Goal: Transaction & Acquisition: Purchase product/service

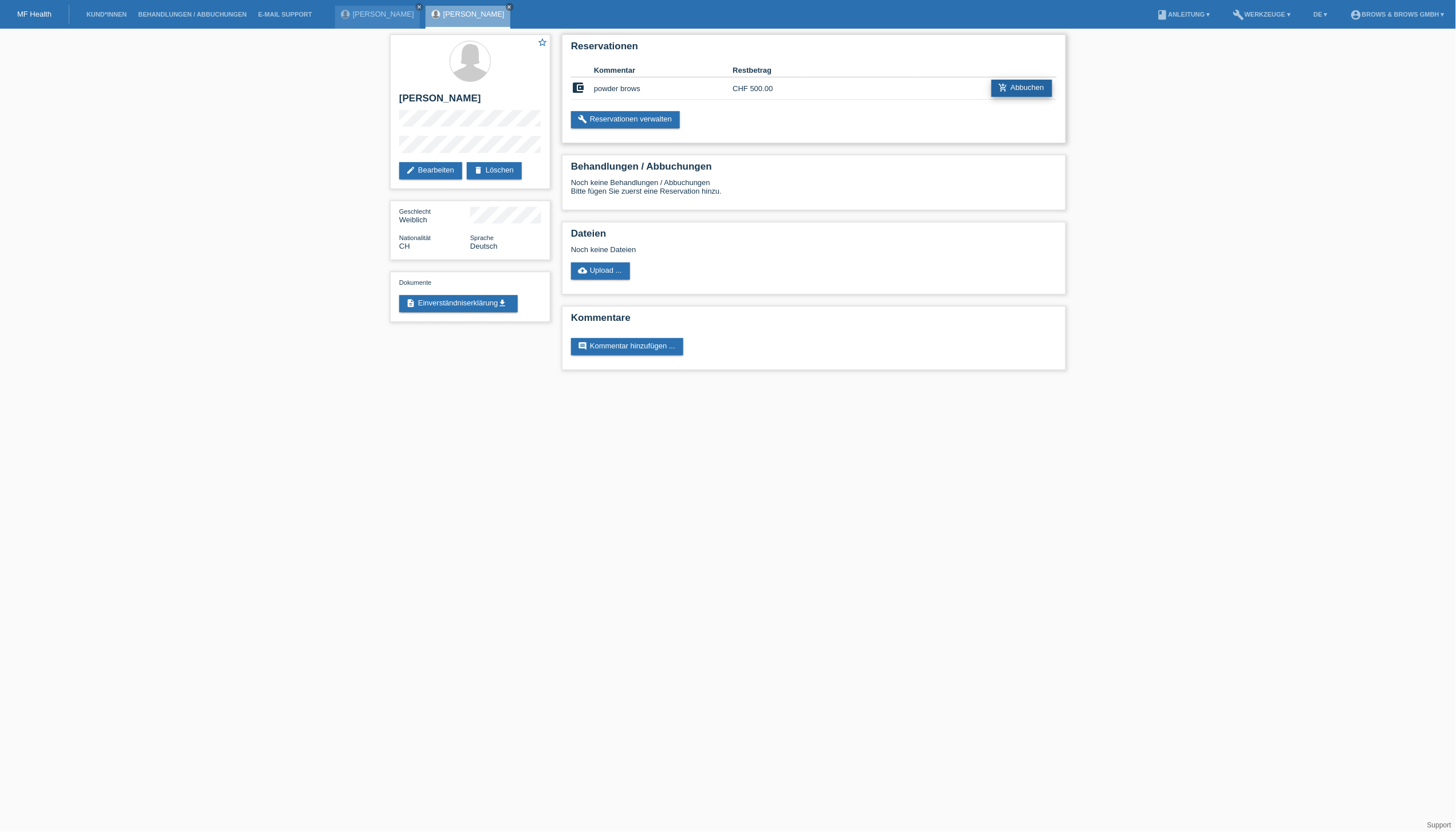
click at [1036, 88] on link "add_shopping_cart Abbuchen" at bounding box center [1021, 88] width 61 height 17
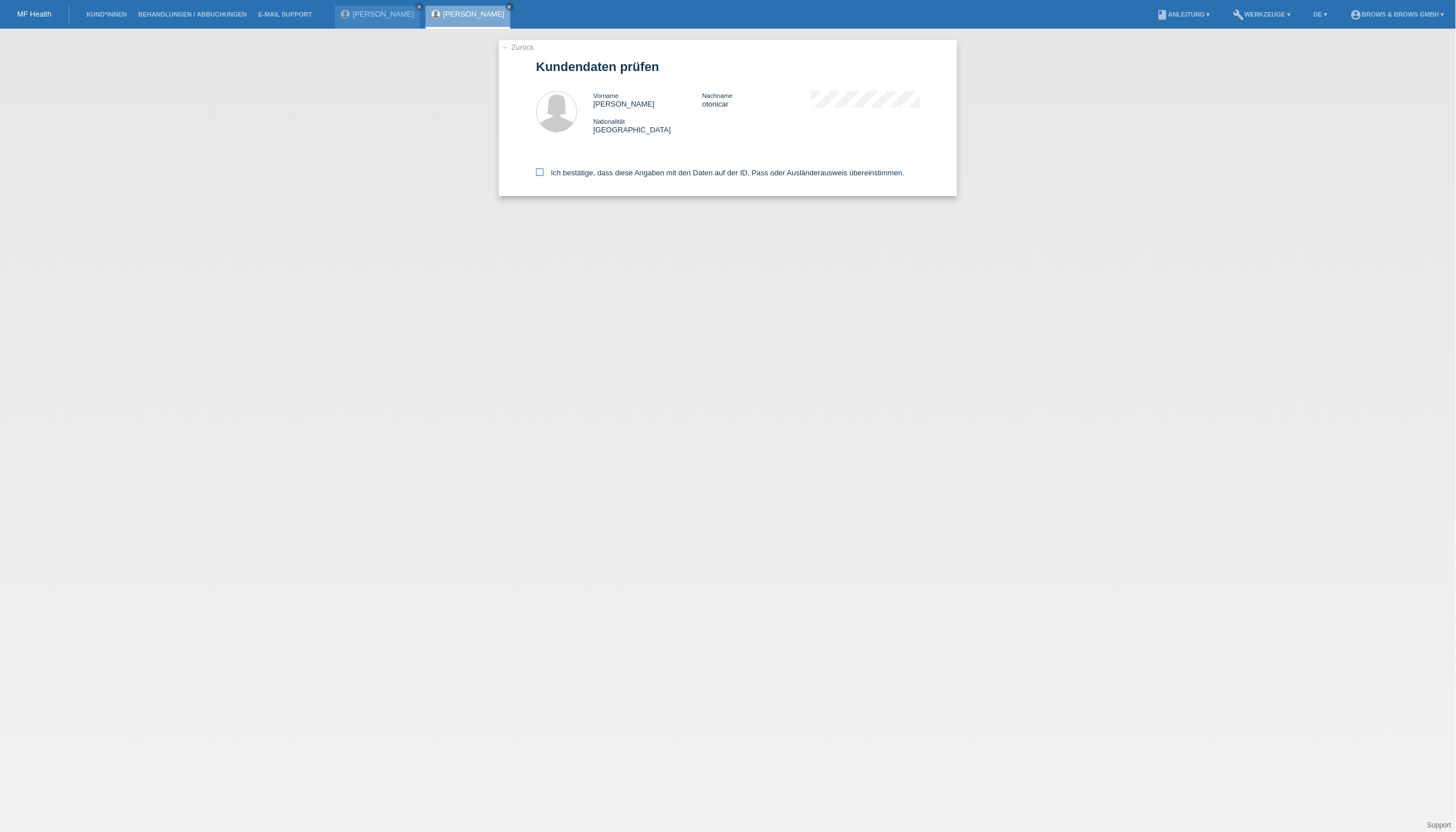
click at [538, 172] on icon at bounding box center [540, 172] width 8 height 8
click at [538, 172] on input "Ich bestätige, dass diese Angaben mit den Daten auf der ID, Pass oder Ausländer…" at bounding box center [540, 172] width 8 height 8
checkbox input "true"
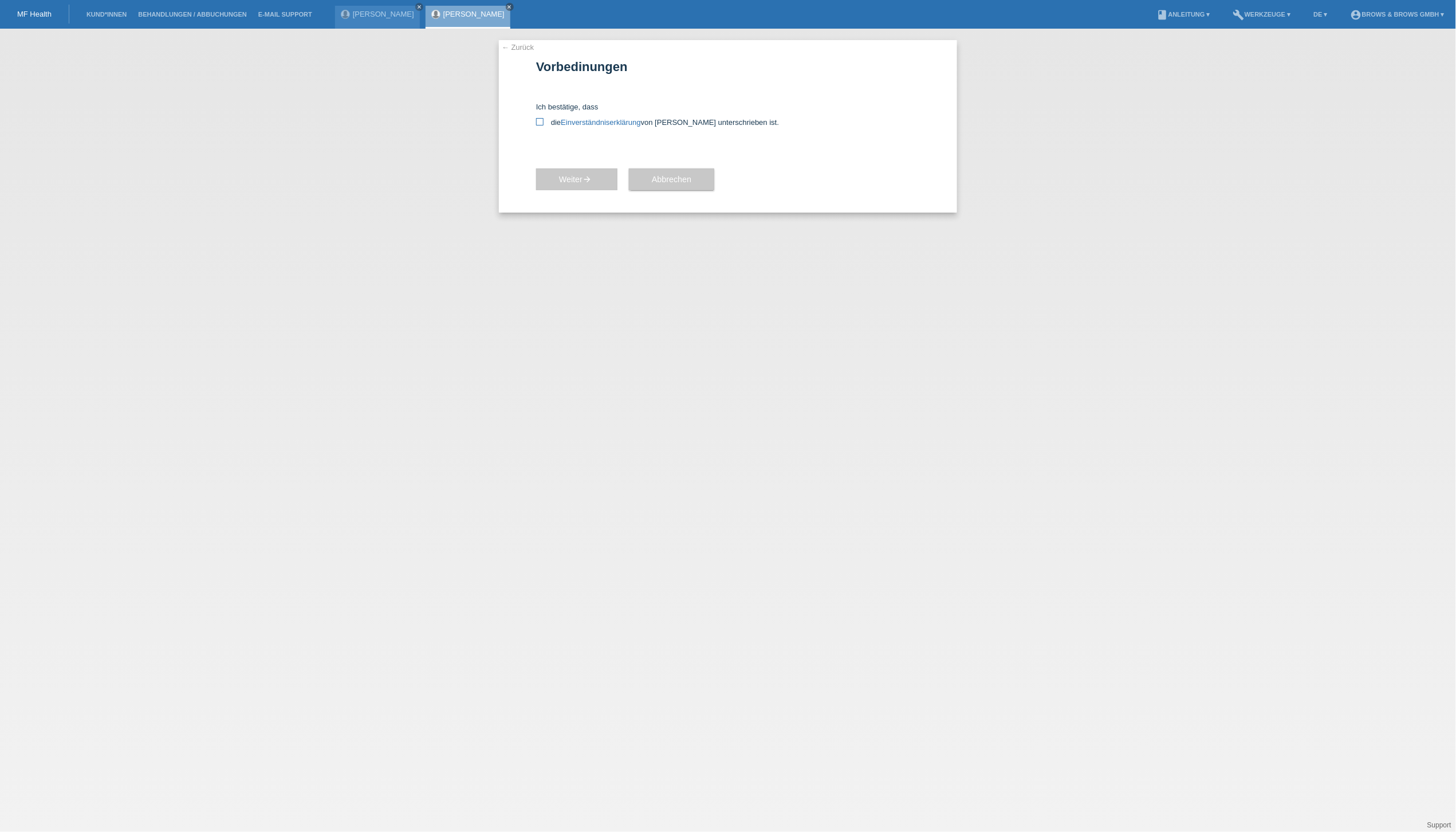
click at [543, 119] on icon at bounding box center [540, 122] width 8 height 8
click at [543, 119] on input "die Einverständniserklärung von der Kundin unterschrieben ist." at bounding box center [540, 122] width 8 height 8
checkbox input "true"
click at [573, 177] on span "Weiter arrow_forward" at bounding box center [576, 178] width 36 height 9
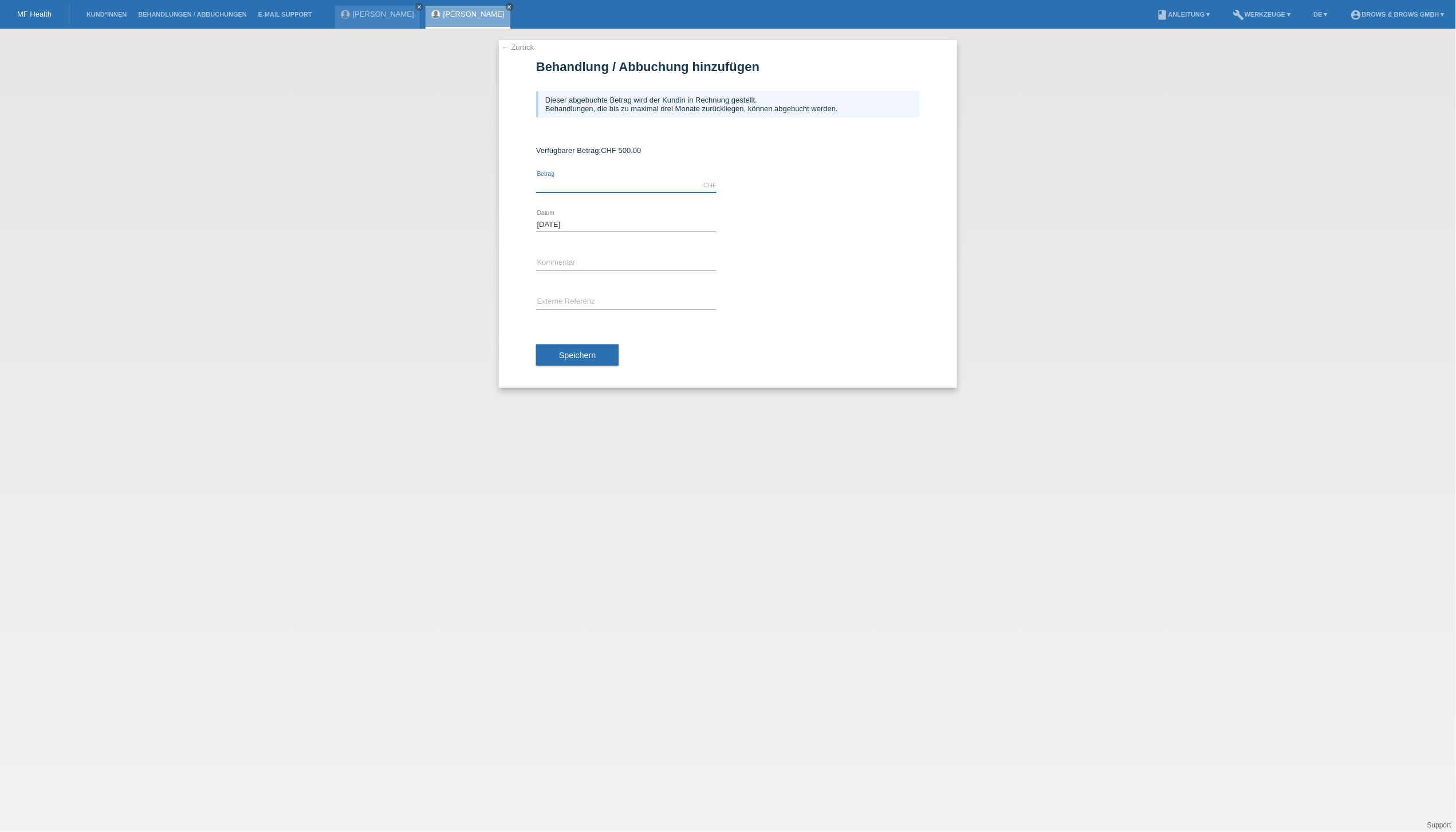
click at [573, 182] on input "text" at bounding box center [626, 185] width 180 height 15
type input "500.00"
click at [582, 262] on input "text" at bounding box center [626, 262] width 180 height 15
type input "Powder brows"
click at [581, 352] on span "Speichern" at bounding box center [577, 354] width 37 height 9
